Goal: Task Accomplishment & Management: Manage account settings

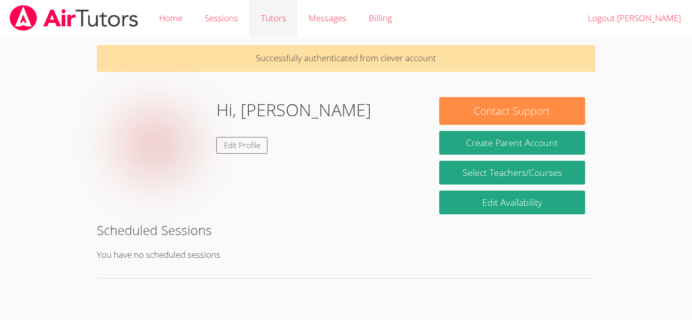
click at [266, 8] on link "Tutors" at bounding box center [273, 18] width 48 height 37
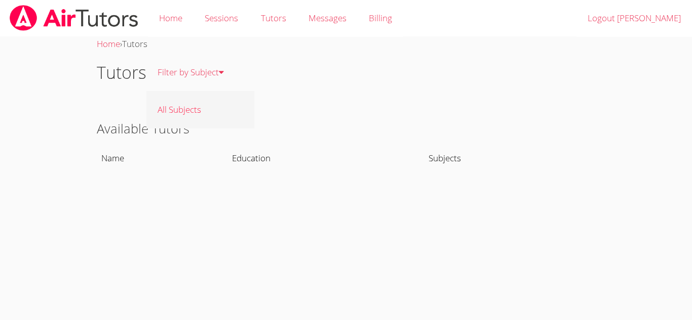
click at [190, 105] on link "All Subjects" at bounding box center [200, 109] width 108 height 37
click at [187, 76] on link "Filter by Subject" at bounding box center [190, 72] width 89 height 37
click at [119, 157] on th "Name" at bounding box center [162, 158] width 131 height 23
click at [270, 158] on th "Education" at bounding box center [326, 158] width 196 height 23
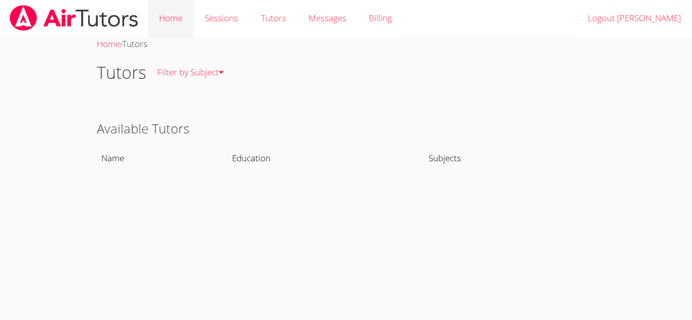
click at [174, 18] on link "Home" at bounding box center [171, 18] width 46 height 37
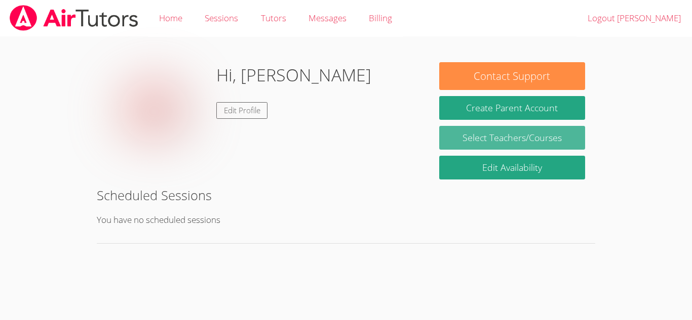
click at [467, 134] on link "Select Teachers/Courses" at bounding box center [512, 138] width 146 height 24
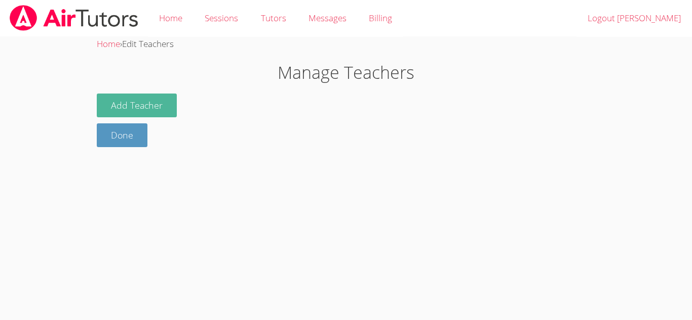
click at [169, 100] on button "Add Teacher" at bounding box center [137, 106] width 80 height 24
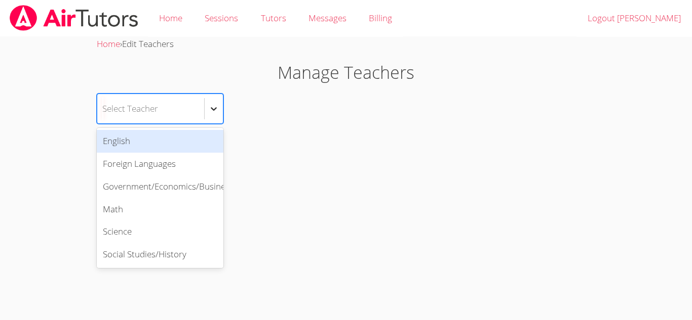
click at [219, 112] on icon at bounding box center [214, 109] width 10 height 10
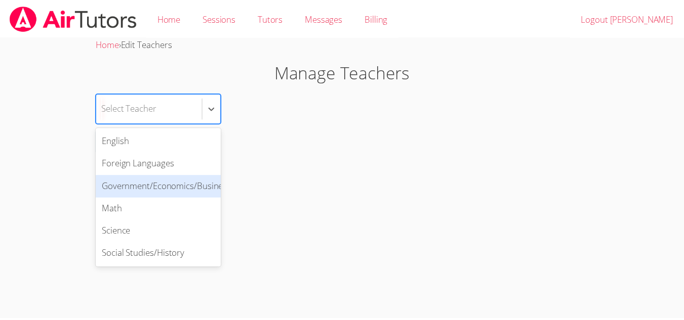
scroll to position [0, 1]
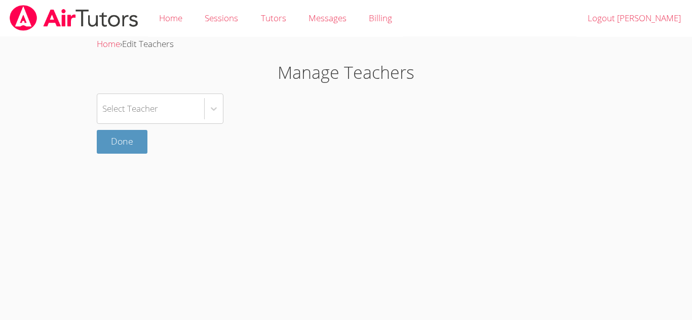
click at [65, 74] on body "Home Sessions Tutors Messages Billing Logout Elias Home › Edit Teachers Manage …" at bounding box center [346, 160] width 692 height 320
click at [22, 17] on img at bounding box center [74, 18] width 131 height 26
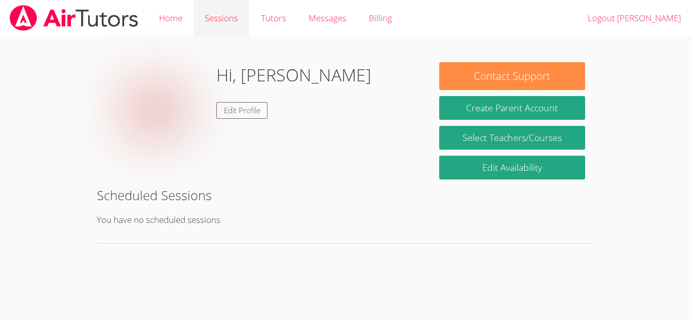
click at [232, 23] on link "Sessions" at bounding box center [221, 18] width 56 height 37
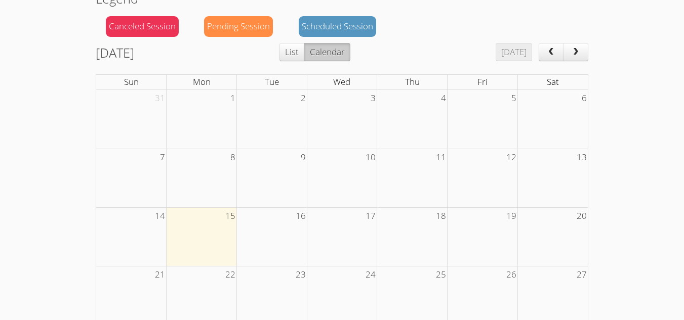
scroll to position [125, 0]
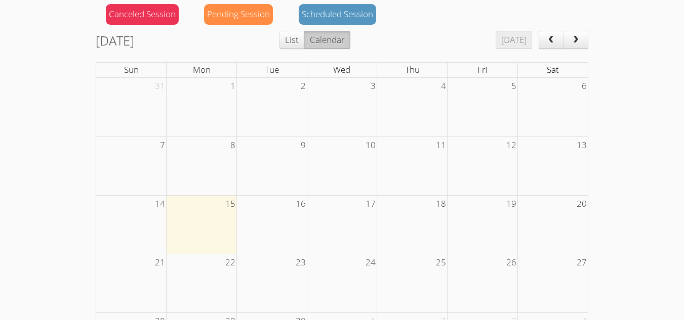
click at [197, 212] on td "15" at bounding box center [202, 203] width 70 height 17
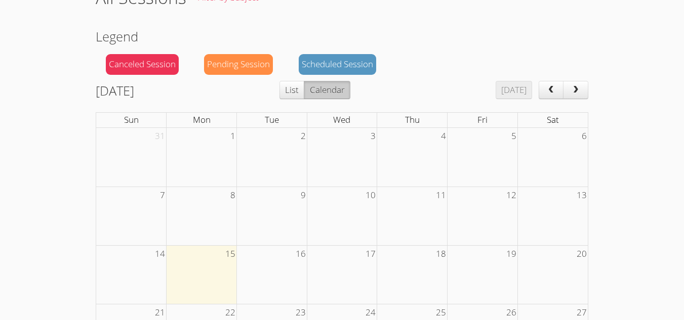
scroll to position [0, 0]
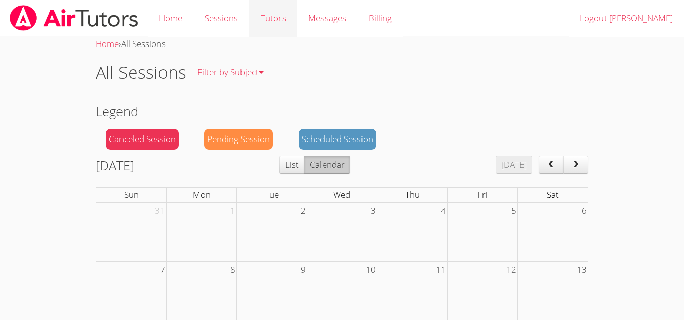
click at [275, 15] on link "Tutors" at bounding box center [273, 18] width 48 height 37
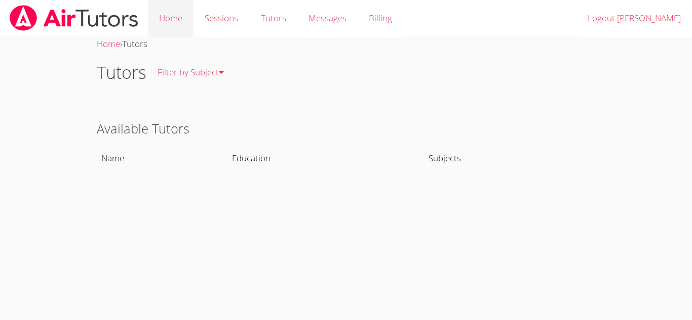
click at [174, 25] on link "Home" at bounding box center [171, 18] width 46 height 37
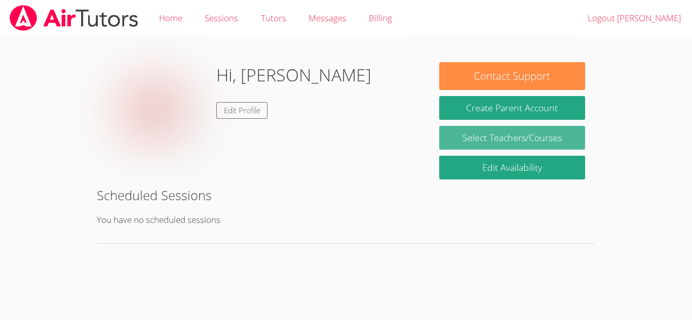
click at [475, 138] on link "Select Teachers/Courses" at bounding box center [512, 138] width 146 height 24
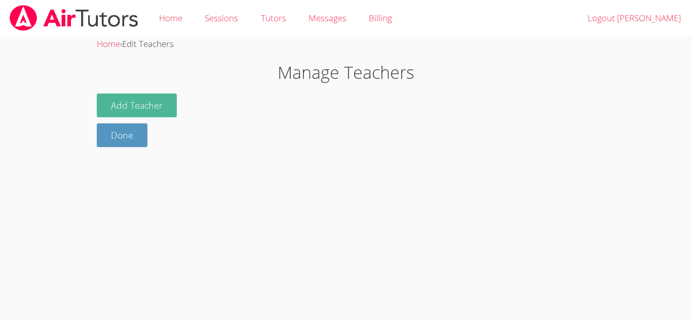
click at [150, 107] on button "Add Teacher" at bounding box center [137, 106] width 80 height 24
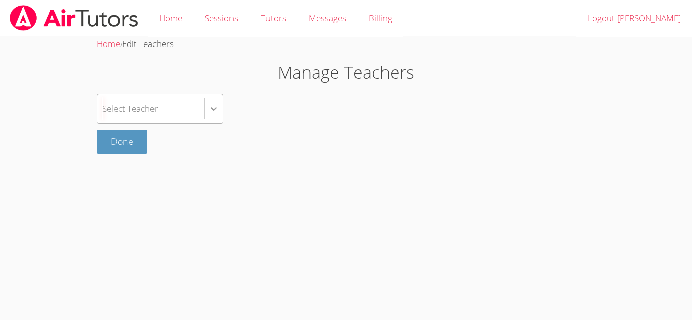
click at [214, 107] on icon at bounding box center [214, 109] width 10 height 10
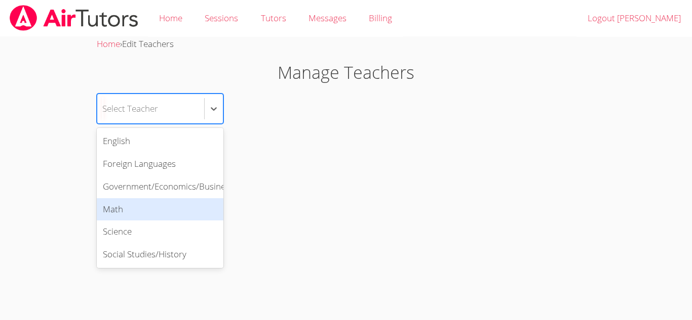
click at [178, 199] on div "Math" at bounding box center [160, 209] width 127 height 23
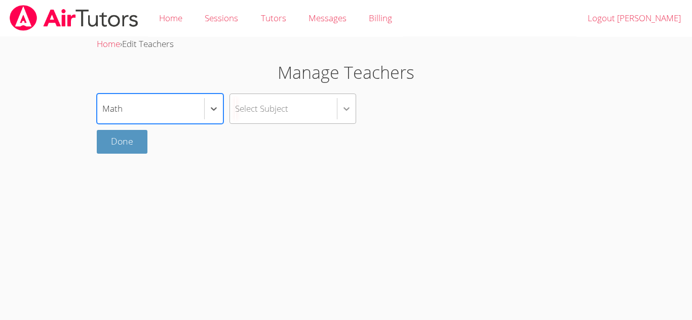
click at [349, 110] on icon at bounding box center [346, 109] width 10 height 10
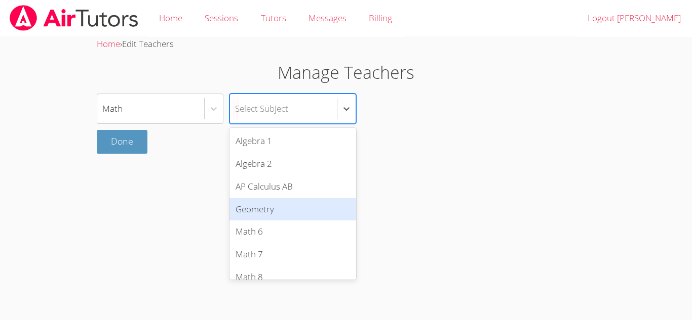
click at [285, 207] on div "Geometry" at bounding box center [292, 209] width 127 height 23
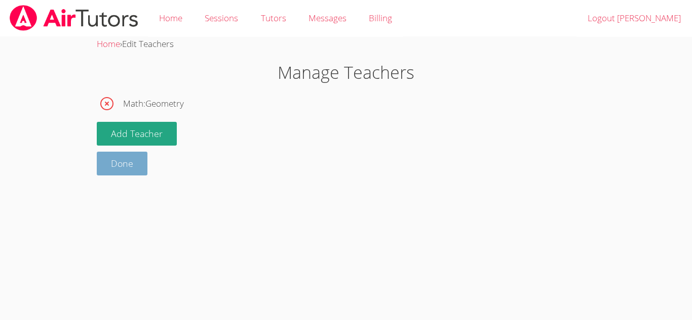
click at [126, 163] on link "Done" at bounding box center [122, 164] width 51 height 24
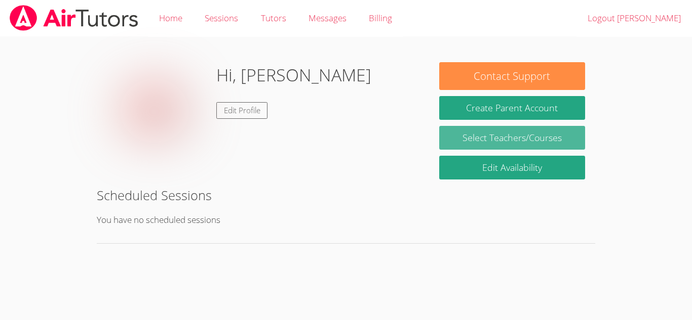
click at [498, 140] on link "Select Teachers/Courses" at bounding box center [512, 138] width 146 height 24
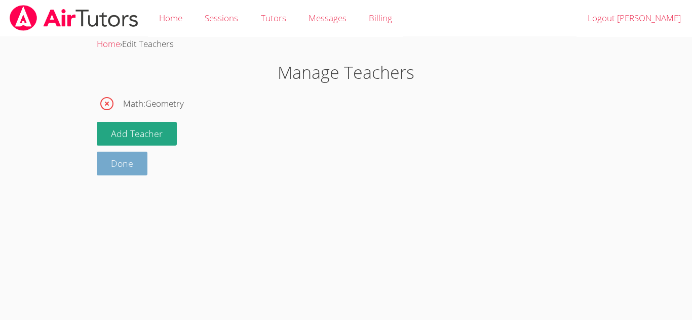
click at [138, 170] on link "Done" at bounding box center [122, 164] width 51 height 24
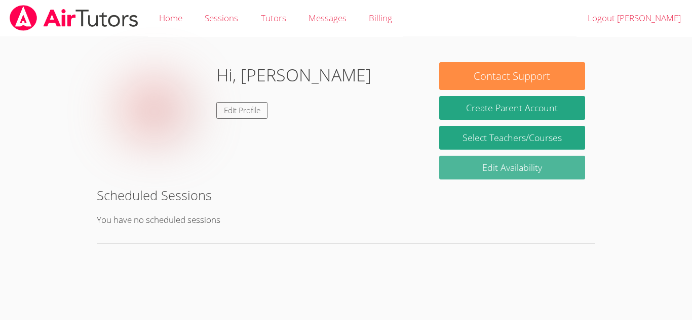
click at [485, 169] on link "Edit Availability" at bounding box center [512, 168] width 146 height 24
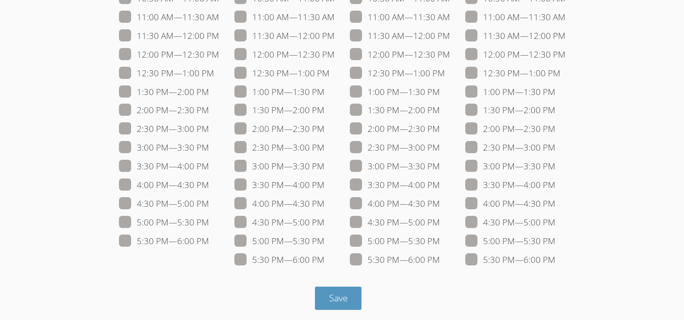
scroll to position [189, 0]
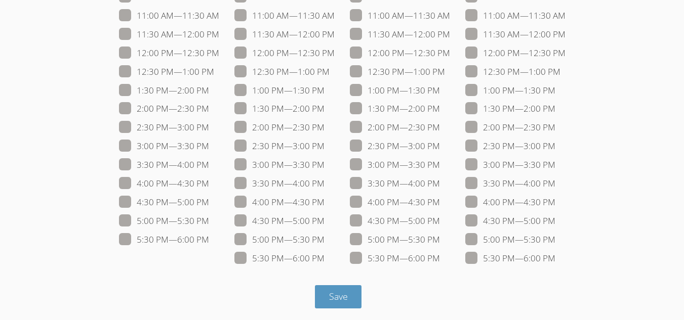
click at [209, 242] on span at bounding box center [209, 240] width 0 height 12
click at [209, 242] on input "5:30 PM — 6:00 PM" at bounding box center [213, 237] width 9 height 9
checkbox input "true"
click at [325, 260] on span at bounding box center [325, 259] width 0 height 12
click at [325, 260] on input "5:30 PM — 6:00 PM" at bounding box center [329, 256] width 9 height 9
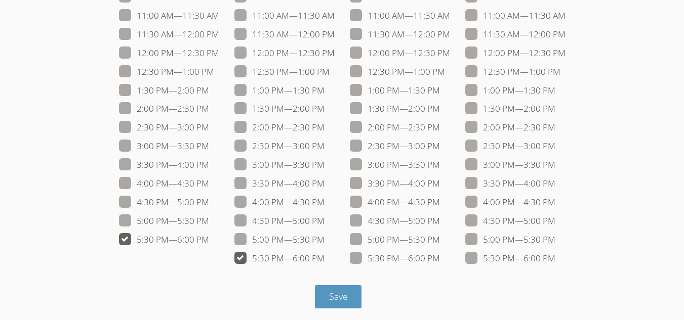
checkbox input "true"
click at [364, 256] on label "5:30 PM — 6:00 PM" at bounding box center [395, 258] width 90 height 13
click at [440, 256] on input "5:30 PM — 6:00 PM" at bounding box center [444, 256] width 9 height 9
checkbox input "true"
click at [555, 260] on span at bounding box center [555, 259] width 0 height 12
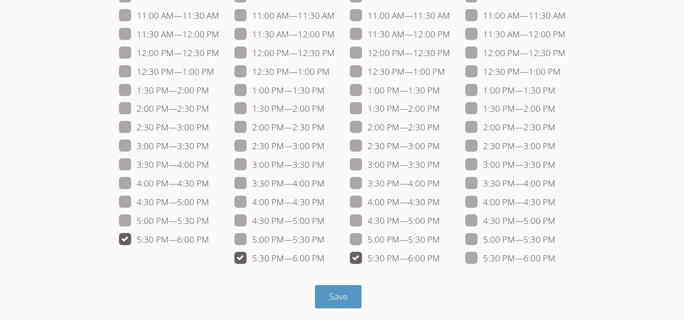
click at [555, 260] on input "5:30 PM — 6:00 PM" at bounding box center [559, 256] width 9 height 9
checkbox input "true"
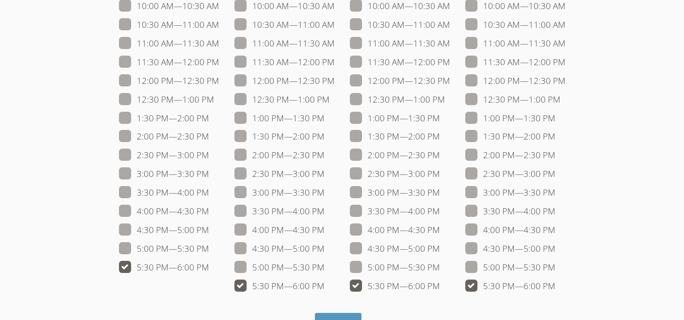
scroll to position [179, 0]
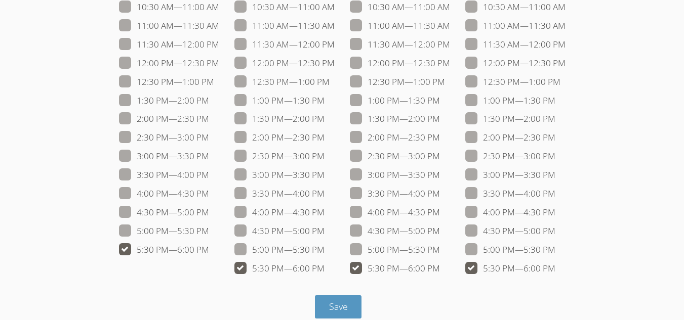
click at [387, 173] on label "3:00 PM — 3:30 PM" at bounding box center [395, 175] width 90 height 13
click at [440, 173] on input "3:00 PM — 3:30 PM" at bounding box center [444, 173] width 9 height 9
click at [440, 178] on span at bounding box center [440, 175] width 0 height 12
click at [440, 177] on input "3:00 PM — 3:30 PM" at bounding box center [444, 173] width 9 height 9
checkbox input "false"
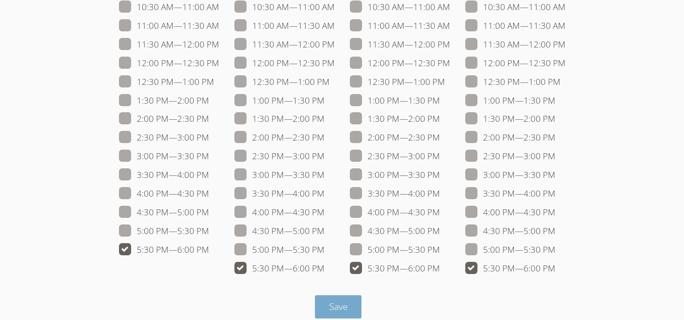
click at [334, 306] on span "Save" at bounding box center [338, 307] width 19 height 12
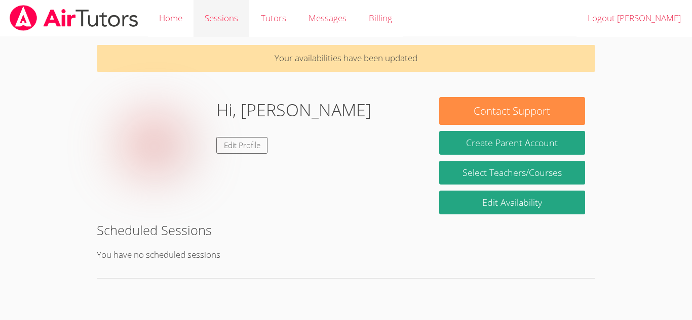
click at [209, 19] on link "Sessions" at bounding box center [221, 18] width 56 height 37
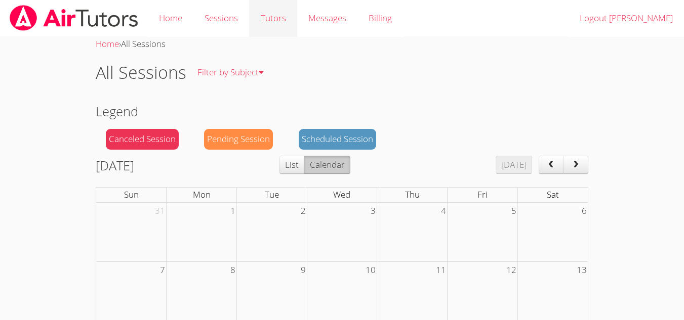
click at [280, 21] on link "Tutors" at bounding box center [273, 18] width 48 height 37
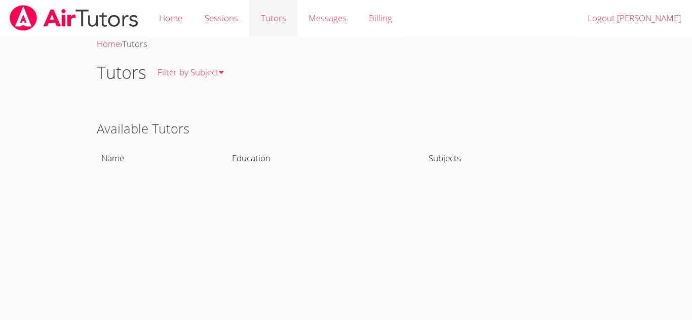
click at [280, 21] on link "Tutors" at bounding box center [273, 18] width 48 height 37
click at [194, 101] on link "All Subjects" at bounding box center [200, 109] width 108 height 37
click at [308, 24] on div "Messages" at bounding box center [327, 18] width 38 height 15
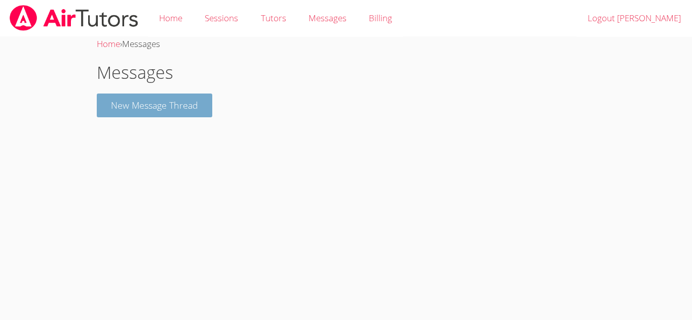
click at [201, 104] on button "New Message Thread" at bounding box center [154, 106] width 115 height 24
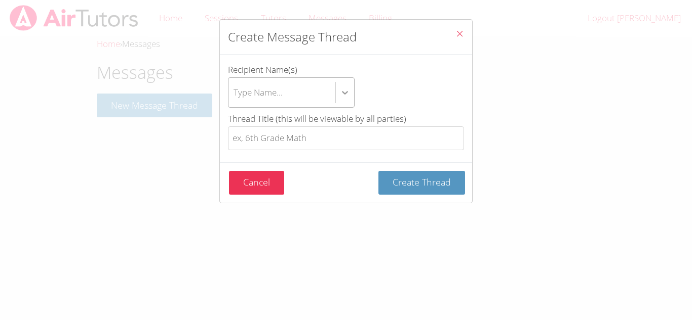
click at [343, 100] on div "btn solid blue btn-info" at bounding box center [345, 93] width 18 height 18
click at [234, 100] on input "Recipient Name(s) Type Name..." at bounding box center [233, 92] width 1 height 23
click at [343, 100] on div "btn solid blue btn-info" at bounding box center [345, 93] width 18 height 18
click at [234, 100] on input "Recipient Name(s) Use Up and Down to choose options, press Enter to select the …" at bounding box center [233, 92] width 1 height 23
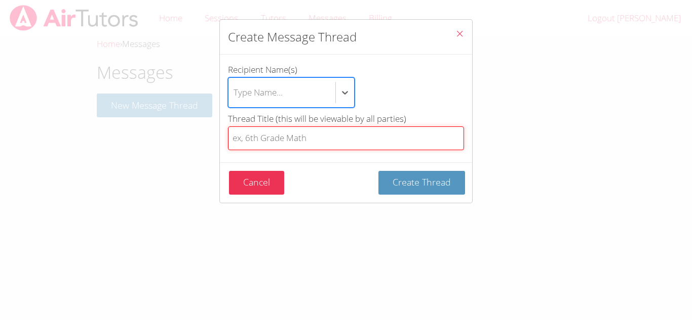
click at [331, 138] on input "Thread Title (this will be viewable by all parties)" at bounding box center [346, 139] width 236 height 24
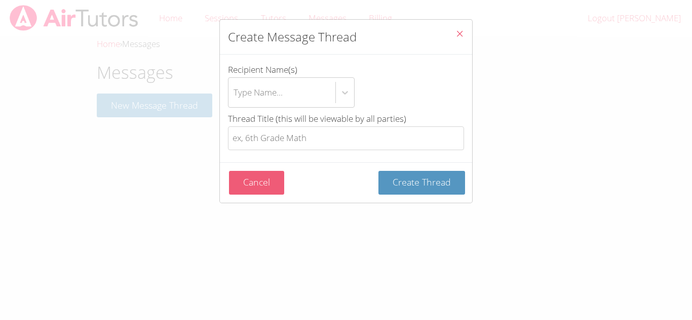
click at [0, 0] on form "Recipient Name(s) Type Name... Thread Title (this will be viewable by all parti…" at bounding box center [0, 0] width 0 height 0
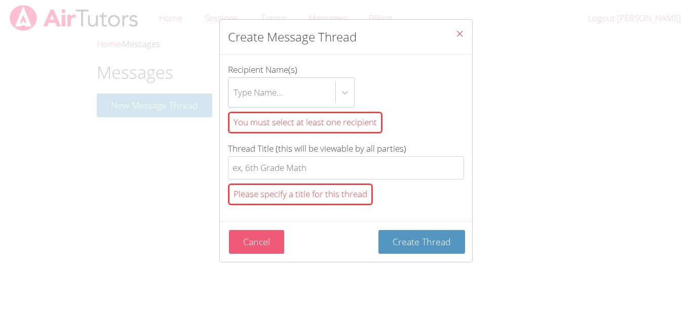
click at [255, 243] on button "Cancel" at bounding box center [256, 242] width 55 height 24
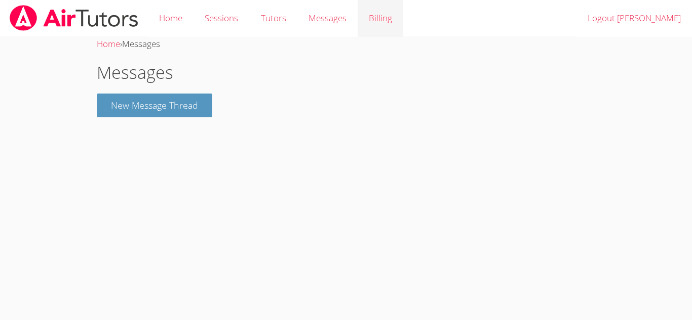
click at [383, 27] on link "Billing" at bounding box center [380, 18] width 46 height 37
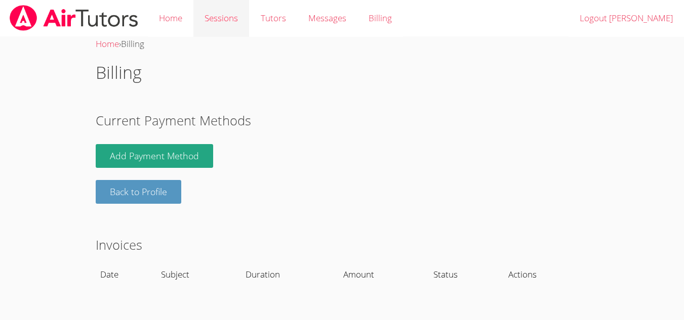
click at [225, 29] on link "Sessions" at bounding box center [221, 18] width 56 height 37
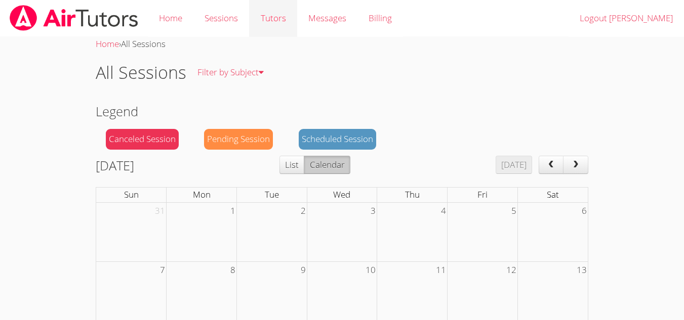
click at [276, 20] on link "Tutors" at bounding box center [273, 18] width 48 height 37
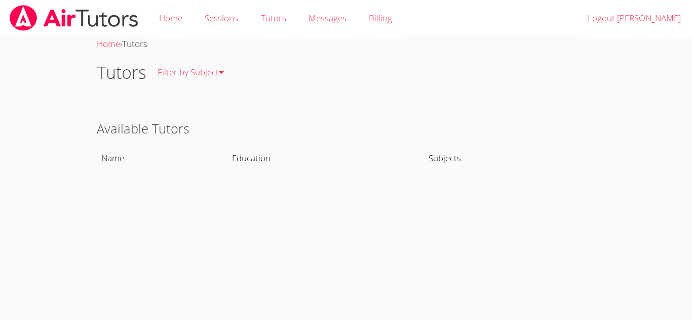
click at [163, 20] on link "Home" at bounding box center [171, 18] width 46 height 37
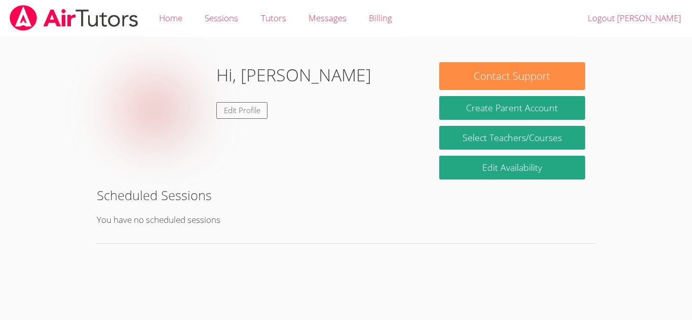
click at [67, 23] on img at bounding box center [74, 18] width 131 height 26
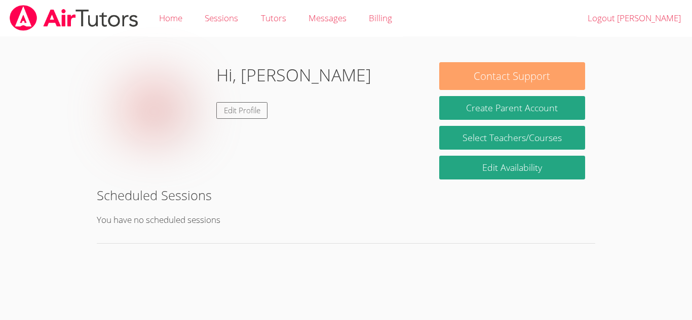
click at [485, 79] on button "Contact Support" at bounding box center [512, 76] width 146 height 28
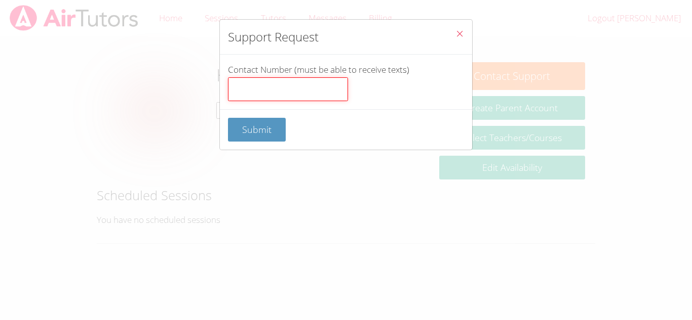
click at [318, 88] on input "Contact Number (must be able to receive texts)" at bounding box center [288, 89] width 120 height 24
click at [447, 34] on button "Close" at bounding box center [459, 35] width 25 height 31
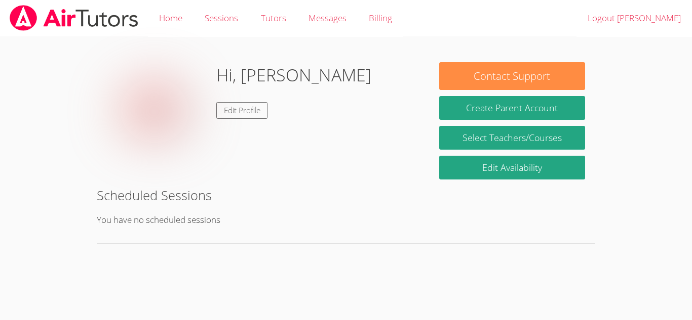
click at [545, 192] on h2 "Scheduled Sessions" at bounding box center [346, 195] width 498 height 19
click at [175, 20] on link "Home" at bounding box center [171, 18] width 46 height 37
click at [221, 19] on link "Sessions" at bounding box center [221, 18] width 56 height 37
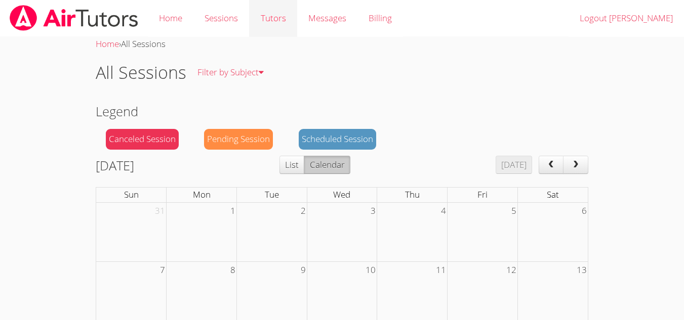
click at [288, 24] on link "Tutors" at bounding box center [273, 18] width 48 height 37
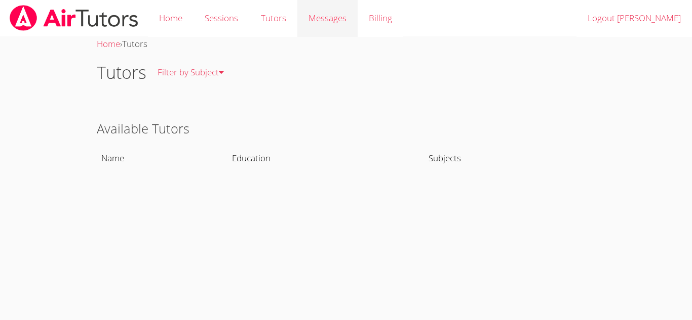
click at [332, 26] on link "Messages" at bounding box center [327, 18] width 60 height 37
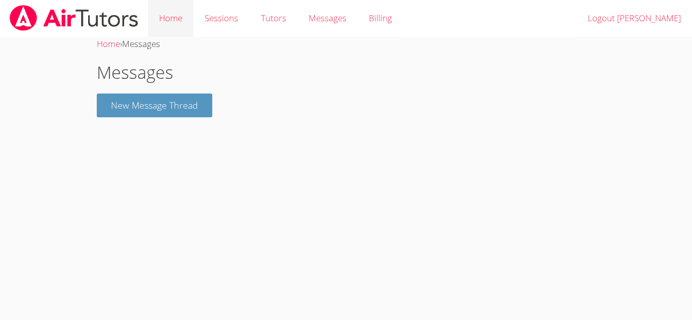
click at [171, 30] on link "Home" at bounding box center [171, 18] width 46 height 37
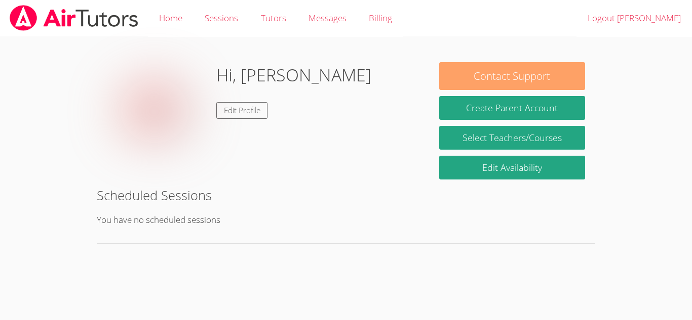
click at [484, 82] on button "Contact Support" at bounding box center [512, 76] width 146 height 28
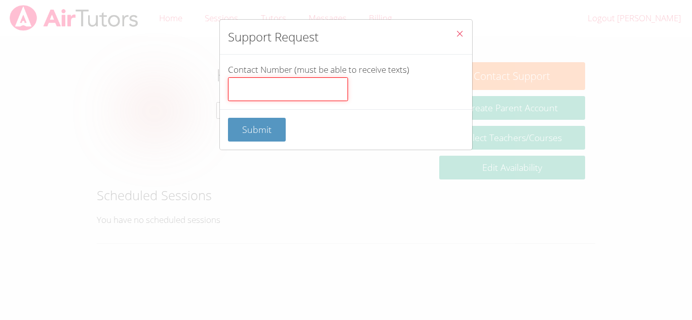
click at [284, 83] on input "Contact Number (must be able to receive texts)" at bounding box center [288, 89] width 120 height 24
type input "2093461819"
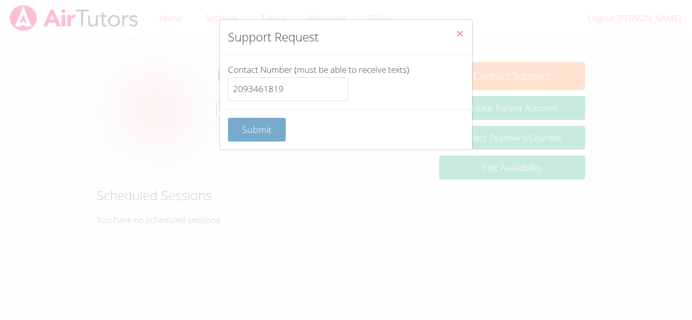
click at [267, 135] on span "Submit" at bounding box center [256, 130] width 29 height 12
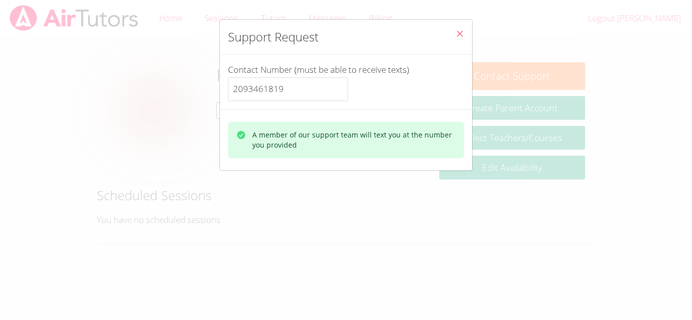
click at [455, 37] on icon "Close" at bounding box center [459, 33] width 9 height 9
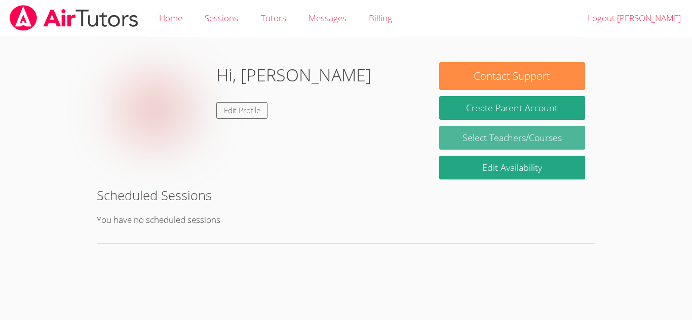
click at [488, 137] on link "Select Teachers/Courses" at bounding box center [512, 138] width 146 height 24
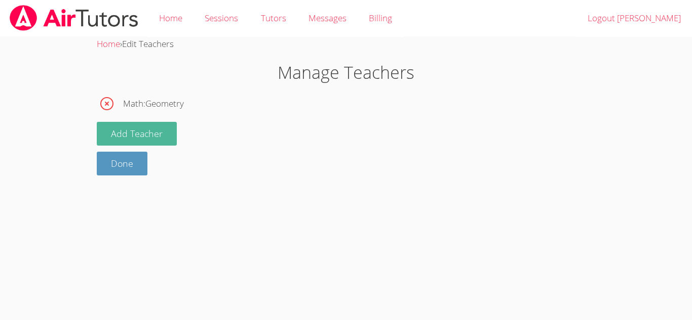
click at [133, 140] on button "Add Teacher" at bounding box center [137, 134] width 80 height 24
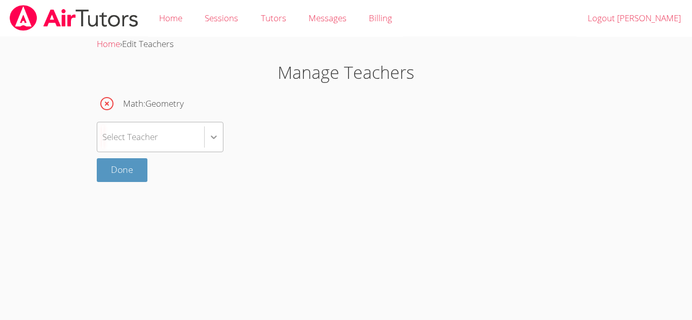
click at [216, 138] on icon at bounding box center [214, 137] width 10 height 10
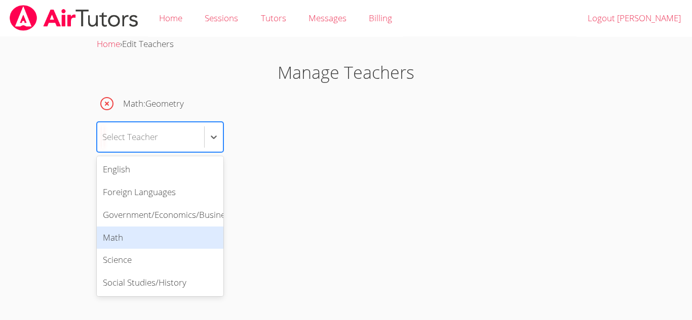
click at [191, 233] on div "Math" at bounding box center [160, 238] width 127 height 23
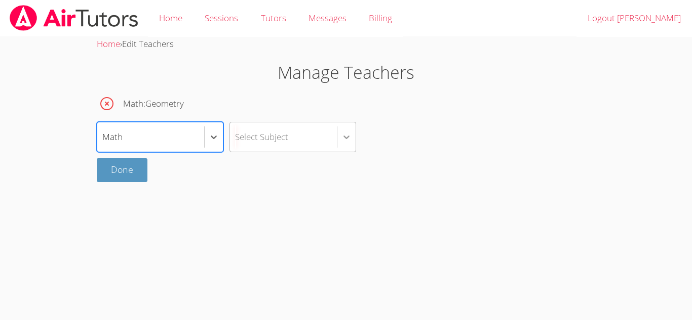
click at [345, 140] on icon at bounding box center [346, 137] width 10 height 10
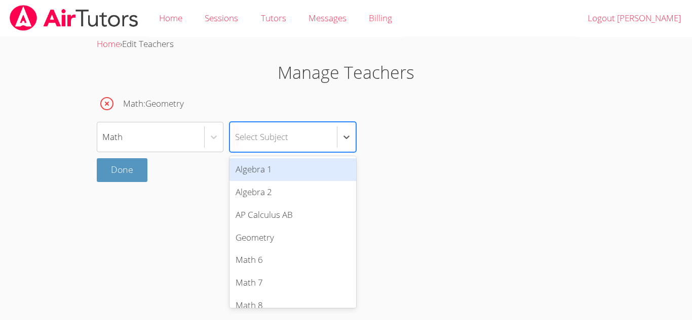
click at [317, 174] on div "Algebra 1" at bounding box center [292, 169] width 127 height 23
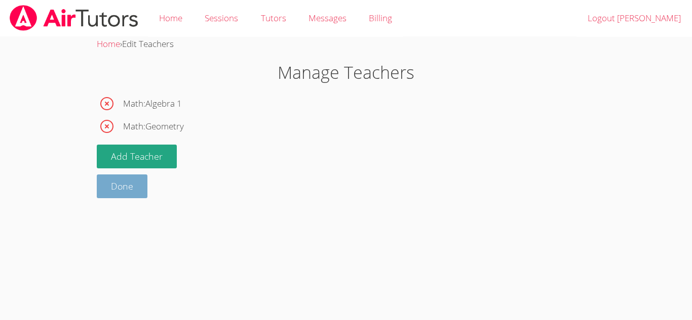
click at [126, 189] on link "Done" at bounding box center [122, 187] width 51 height 24
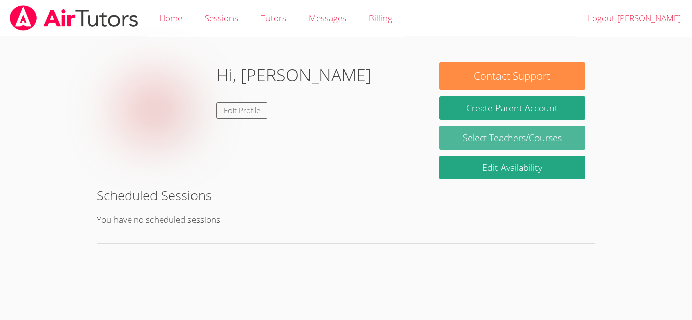
click at [488, 160] on link "Edit Availability" at bounding box center [512, 168] width 146 height 24
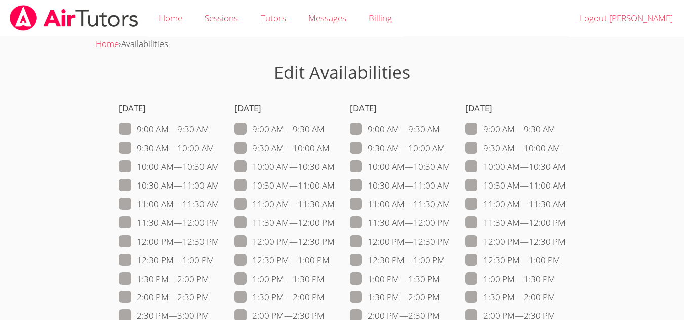
click at [209, 127] on span at bounding box center [209, 130] width 0 height 12
click at [209, 127] on input "9:00 AM — 9:30 AM" at bounding box center [213, 127] width 9 height 9
checkbox input "true"
click at [214, 143] on span at bounding box center [214, 148] width 0 height 12
click at [214, 143] on input "9:30 AM — 10:00 AM" at bounding box center [218, 146] width 9 height 9
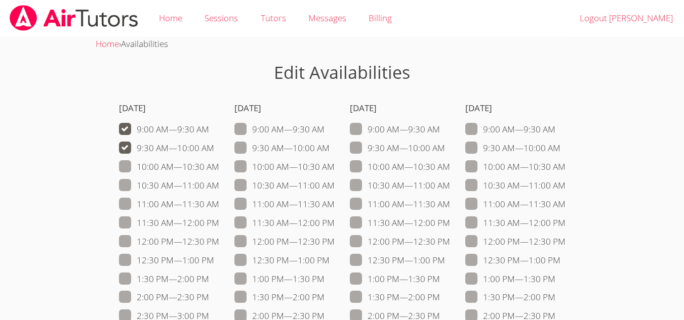
checkbox input "true"
click at [219, 167] on span at bounding box center [219, 167] width 0 height 12
click at [219, 167] on input "10:00 AM — 10:30 AM" at bounding box center [223, 165] width 9 height 9
checkbox input "true"
click at [219, 183] on span at bounding box center [219, 186] width 0 height 12
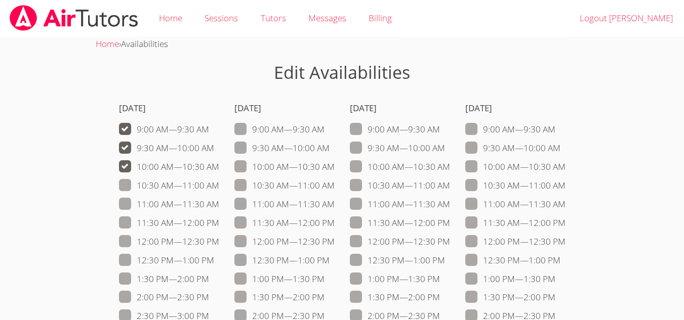
click at [219, 183] on input "10:30 AM — 11:00 AM" at bounding box center [223, 183] width 9 height 9
checkbox input "true"
click at [219, 207] on span at bounding box center [219, 204] width 0 height 12
click at [219, 207] on input "11:00 AM — 11:30 AM" at bounding box center [223, 202] width 9 height 9
checkbox input "true"
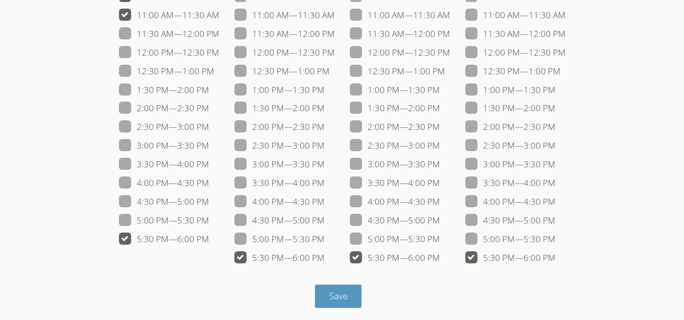
scroll to position [190, 0]
click at [209, 215] on span at bounding box center [209, 220] width 0 height 12
click at [209, 215] on input "5:00 PM — 5:30 PM" at bounding box center [213, 218] width 9 height 9
checkbox input "true"
click at [209, 205] on span at bounding box center [209, 201] width 0 height 12
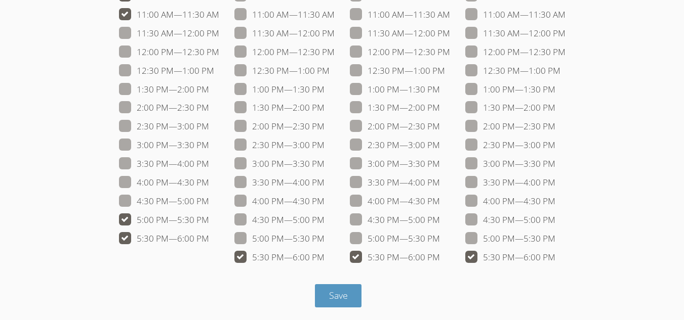
click at [209, 204] on input "4:30 PM — 5:00 PM" at bounding box center [213, 199] width 9 height 9
checkbox input "true"
click at [209, 182] on span at bounding box center [209, 183] width 0 height 12
click at [209, 182] on input "4:00 PM — 4:30 PM" at bounding box center [213, 180] width 9 height 9
checkbox input "true"
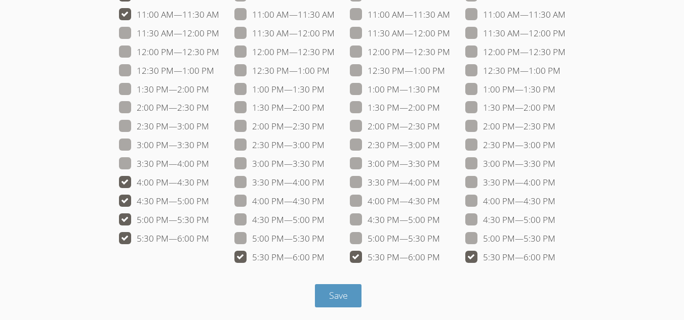
click at [209, 166] on span at bounding box center [209, 164] width 0 height 12
click at [209, 166] on input "3:30 PM — 4:00 PM" at bounding box center [213, 161] width 9 height 9
checkbox input "true"
click at [209, 142] on span at bounding box center [209, 145] width 0 height 12
click at [209, 142] on input "3:00 PM — 3:30 PM" at bounding box center [213, 143] width 9 height 9
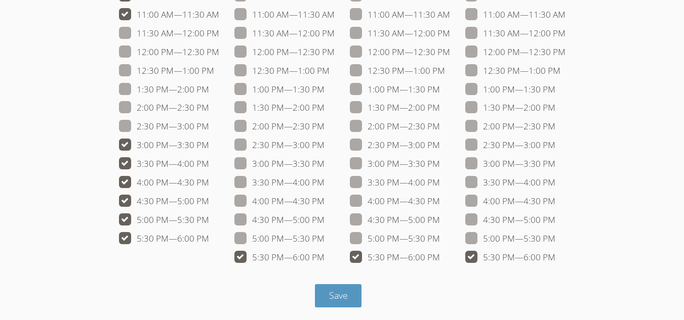
checkbox input "true"
click at [209, 125] on span at bounding box center [209, 127] width 0 height 12
click at [209, 125] on input "2:30 PM — 3:00 PM" at bounding box center [213, 124] width 9 height 9
checkbox input "true"
click at [209, 102] on span at bounding box center [209, 108] width 0 height 12
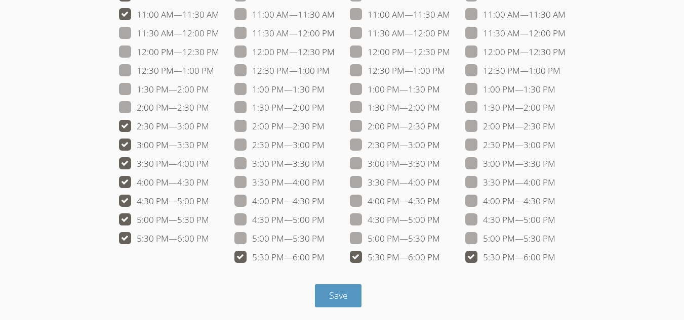
click at [209, 102] on input "2:00 PM — 2:30 PM" at bounding box center [213, 105] width 9 height 9
checkbox input "true"
click at [209, 84] on span at bounding box center [209, 90] width 0 height 12
click at [209, 84] on input "1:30 PM — 2:00 PM" at bounding box center [213, 87] width 9 height 9
checkbox input "true"
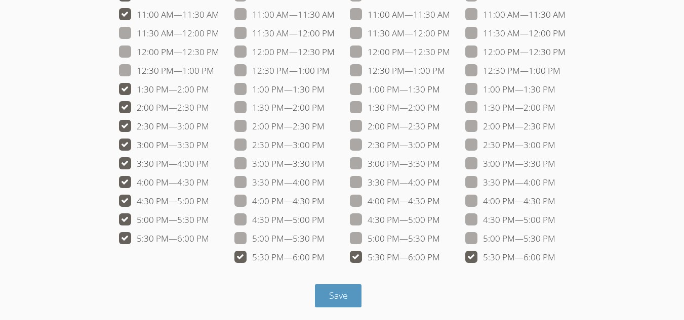
click at [214, 65] on span at bounding box center [214, 71] width 0 height 12
click at [214, 64] on input "12:30 PM — 1:00 PM" at bounding box center [218, 68] width 9 height 9
checkbox input "true"
click at [219, 50] on span at bounding box center [219, 52] width 0 height 12
click at [219, 50] on input "12:00 PM — 12:30 PM" at bounding box center [223, 50] width 9 height 9
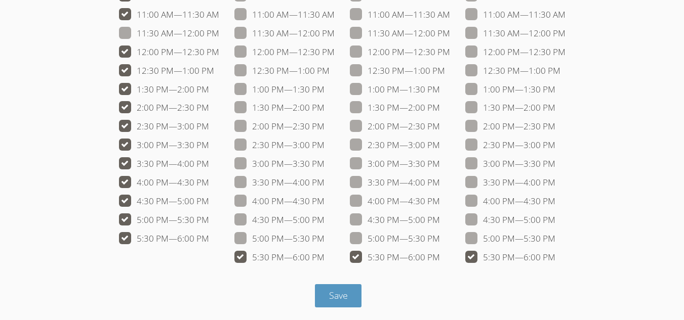
checkbox input "true"
click at [219, 31] on span at bounding box center [219, 33] width 0 height 12
click at [219, 31] on input "11:30 AM — 12:00 PM" at bounding box center [223, 31] width 9 height 9
checkbox input "true"
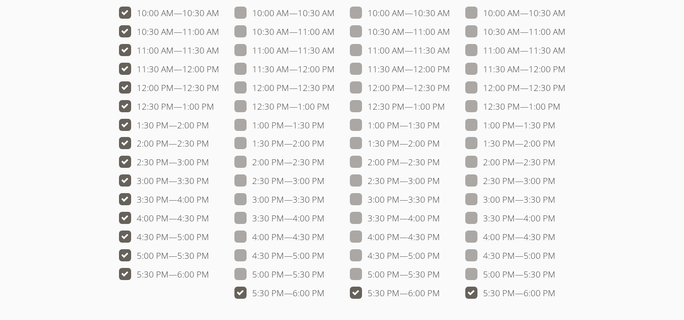
scroll to position [192, 0]
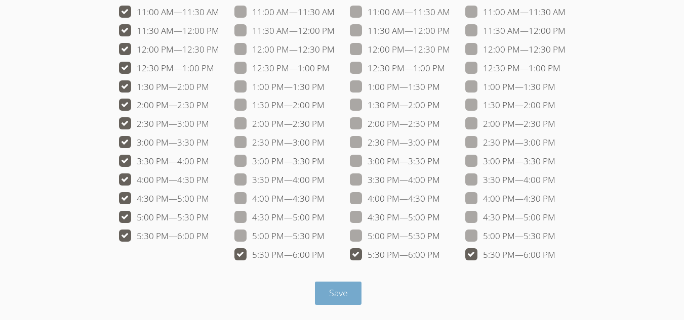
click at [338, 288] on span "Save" at bounding box center [338, 293] width 19 height 12
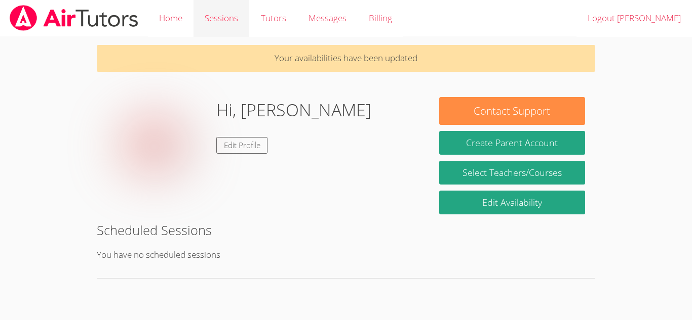
click at [222, 26] on link "Sessions" at bounding box center [221, 18] width 56 height 37
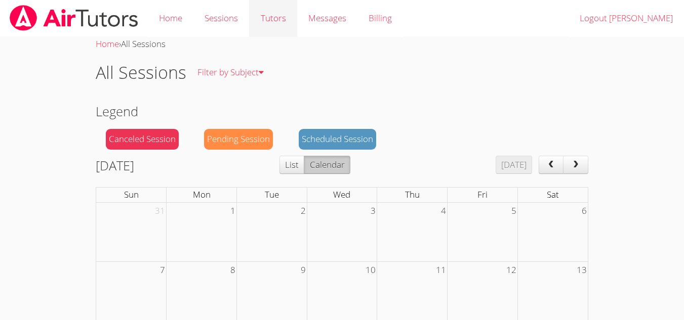
click at [282, 22] on link "Tutors" at bounding box center [273, 18] width 48 height 37
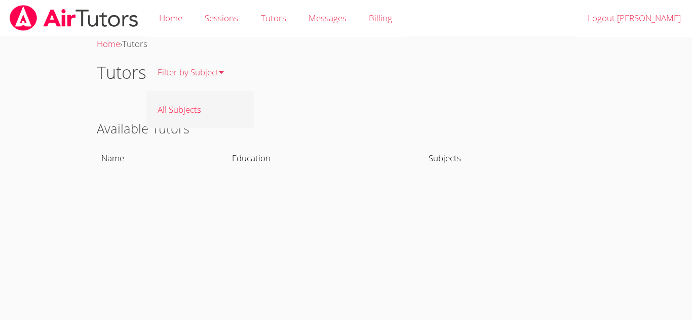
click at [183, 106] on link "All Subjects" at bounding box center [200, 109] width 108 height 37
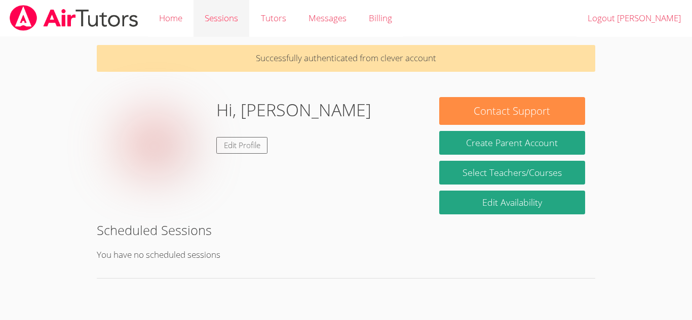
click at [229, 22] on link "Sessions" at bounding box center [221, 18] width 56 height 37
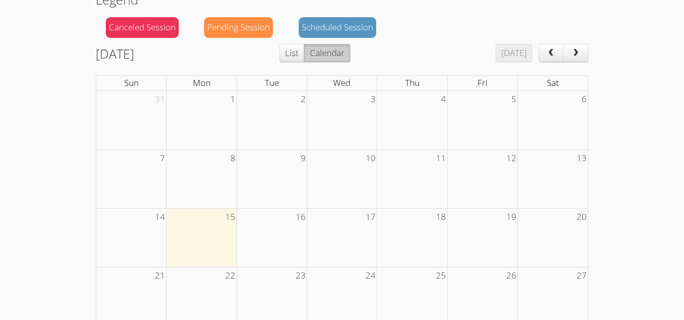
scroll to position [111, 0]
click at [304, 57] on button "List" at bounding box center [291, 54] width 25 height 18
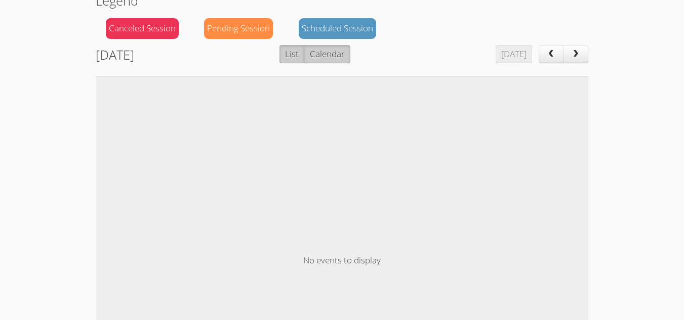
click at [336, 51] on button "Calendar" at bounding box center [327, 54] width 46 height 18
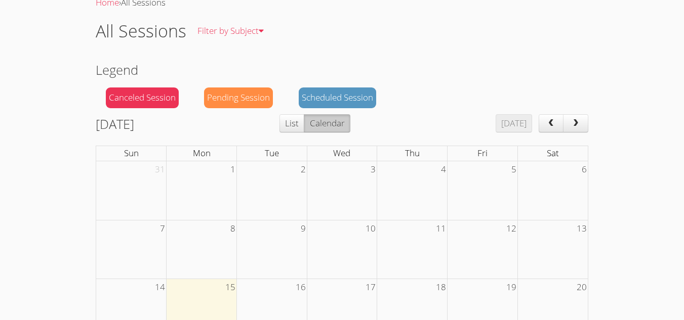
scroll to position [0, 0]
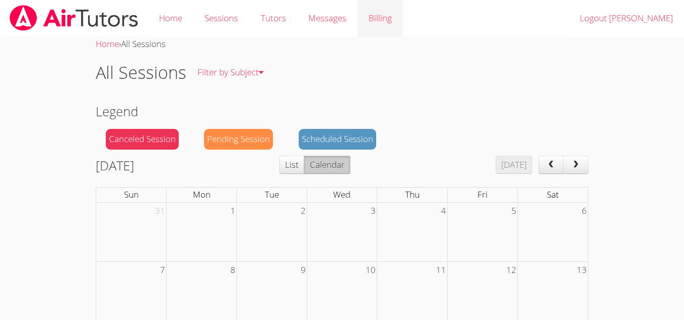
click at [389, 19] on link "Billing" at bounding box center [380, 18] width 46 height 37
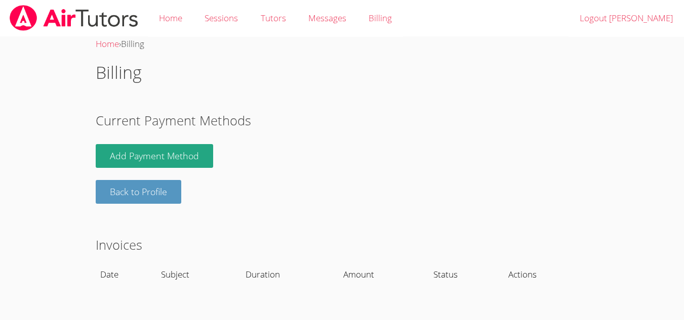
scroll to position [7, 0]
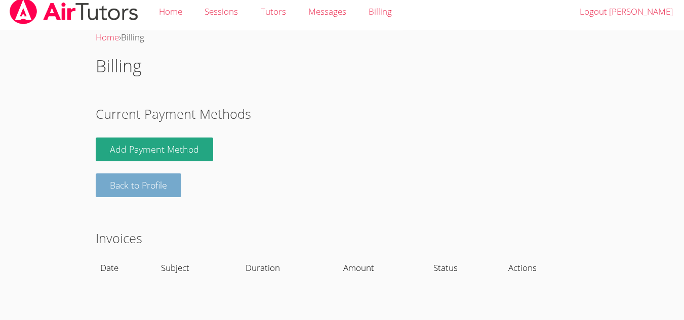
click at [146, 193] on link "Back to Profile" at bounding box center [139, 186] width 86 height 24
